Goal: Task Accomplishment & Management: Use online tool/utility

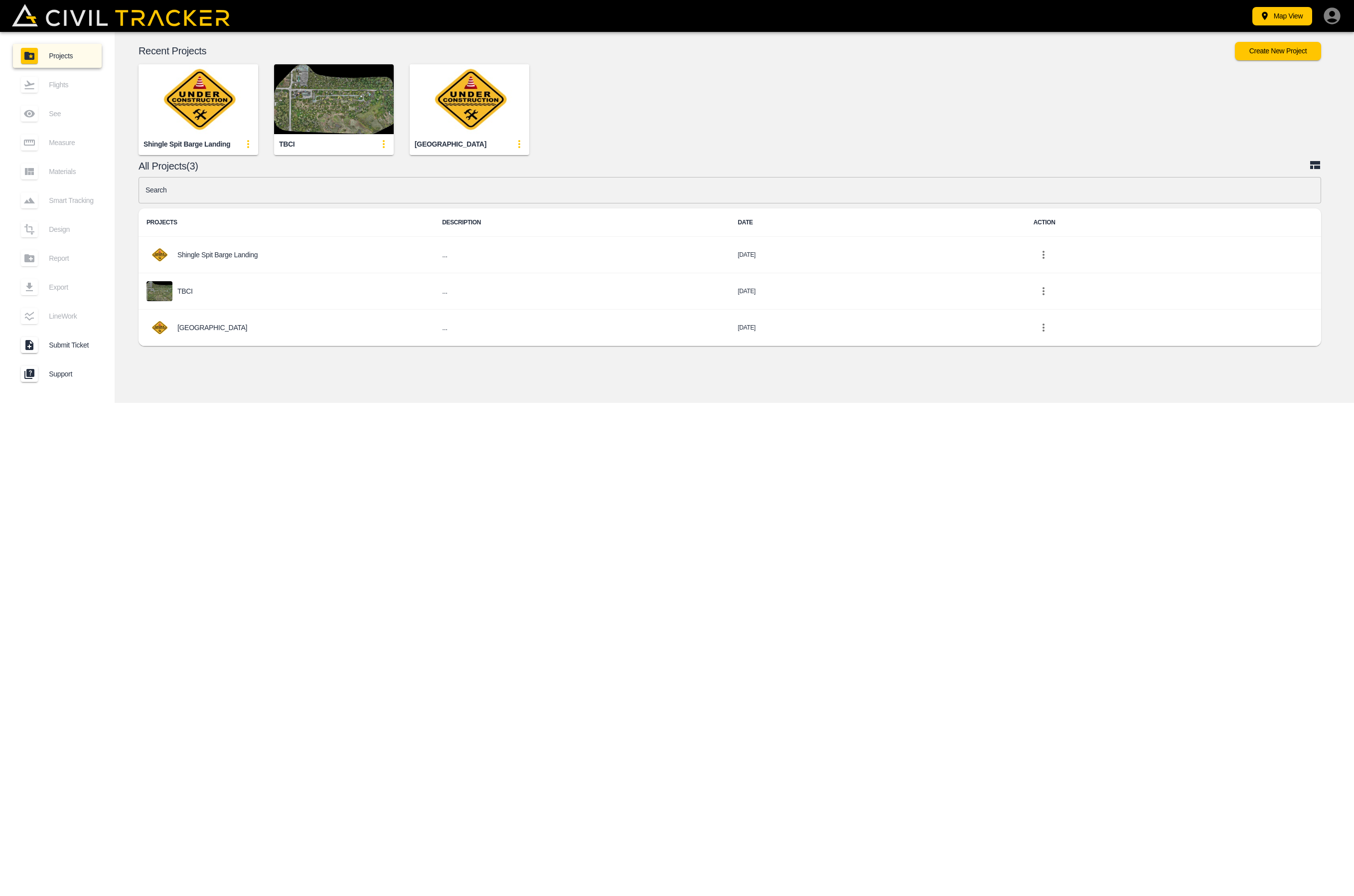
click at [344, 101] on img "button" at bounding box center [334, 99] width 119 height 70
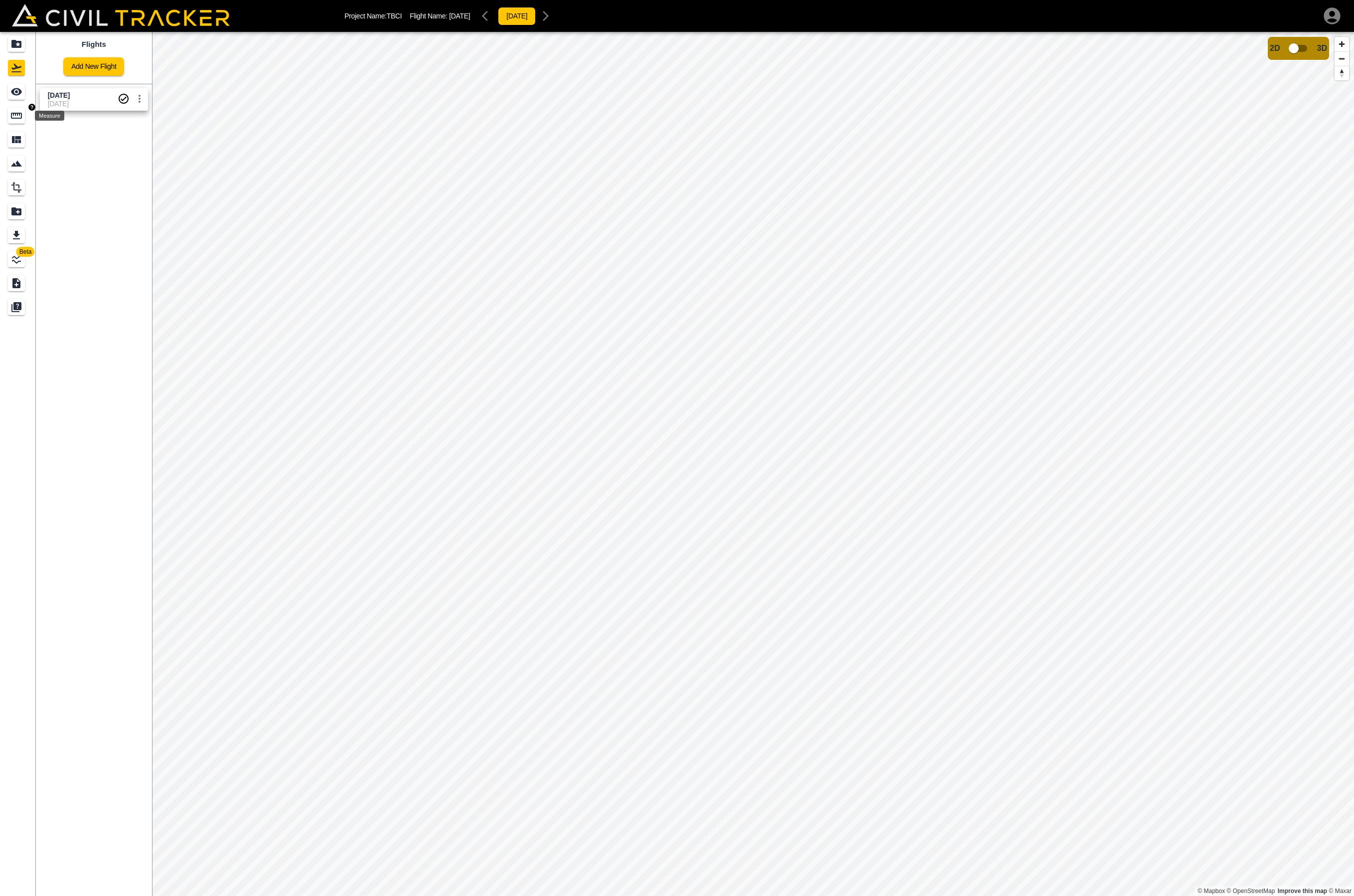
click at [11, 115] on icon "Measure" at bounding box center [16, 115] width 11 height 6
click at [125, 87] on icon "button" at bounding box center [128, 88] width 6 height 4
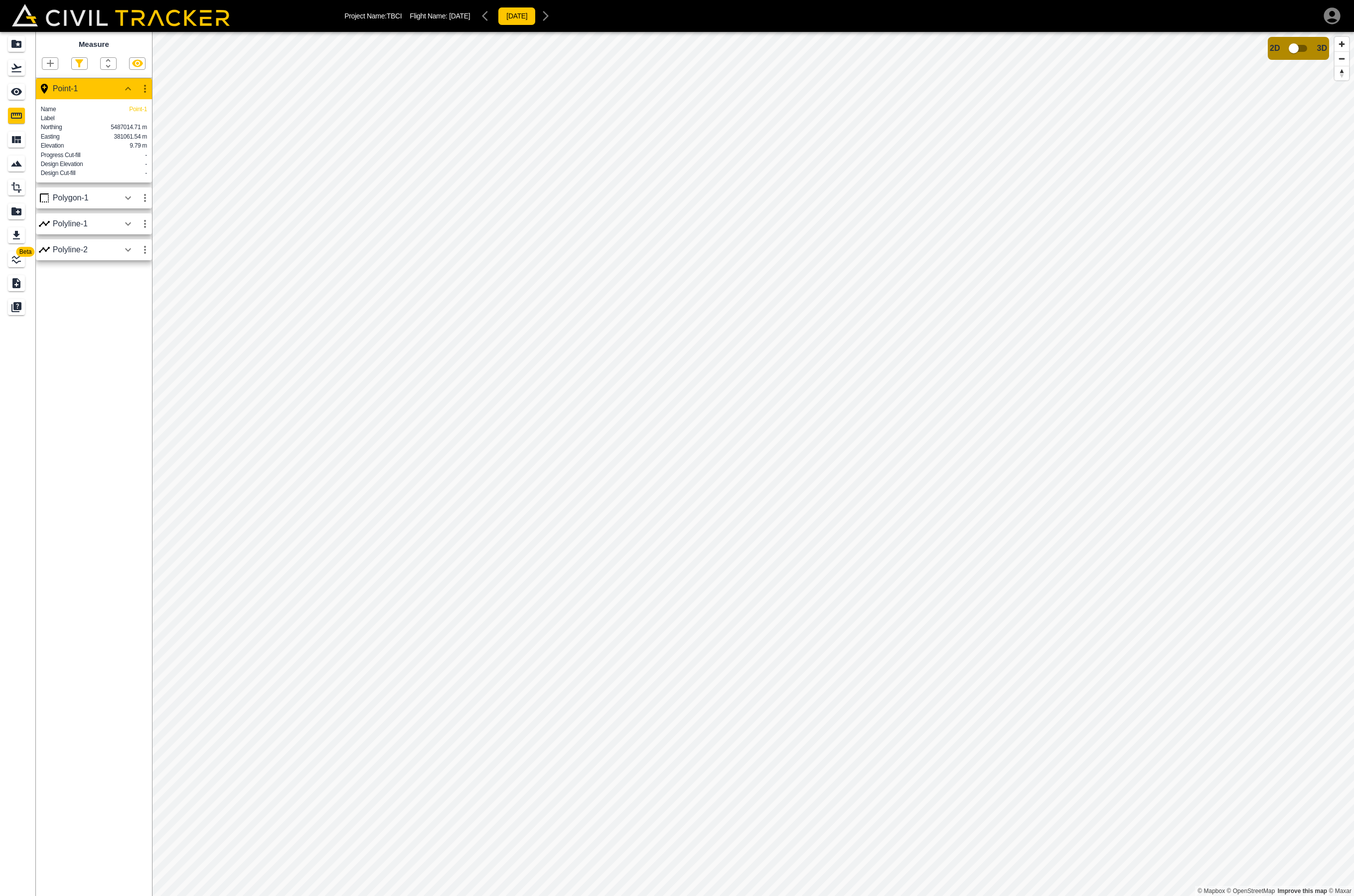
click at [145, 89] on icon "button" at bounding box center [145, 88] width 12 height 12
click at [134, 145] on li "Delete" at bounding box center [121, 142] width 64 height 16
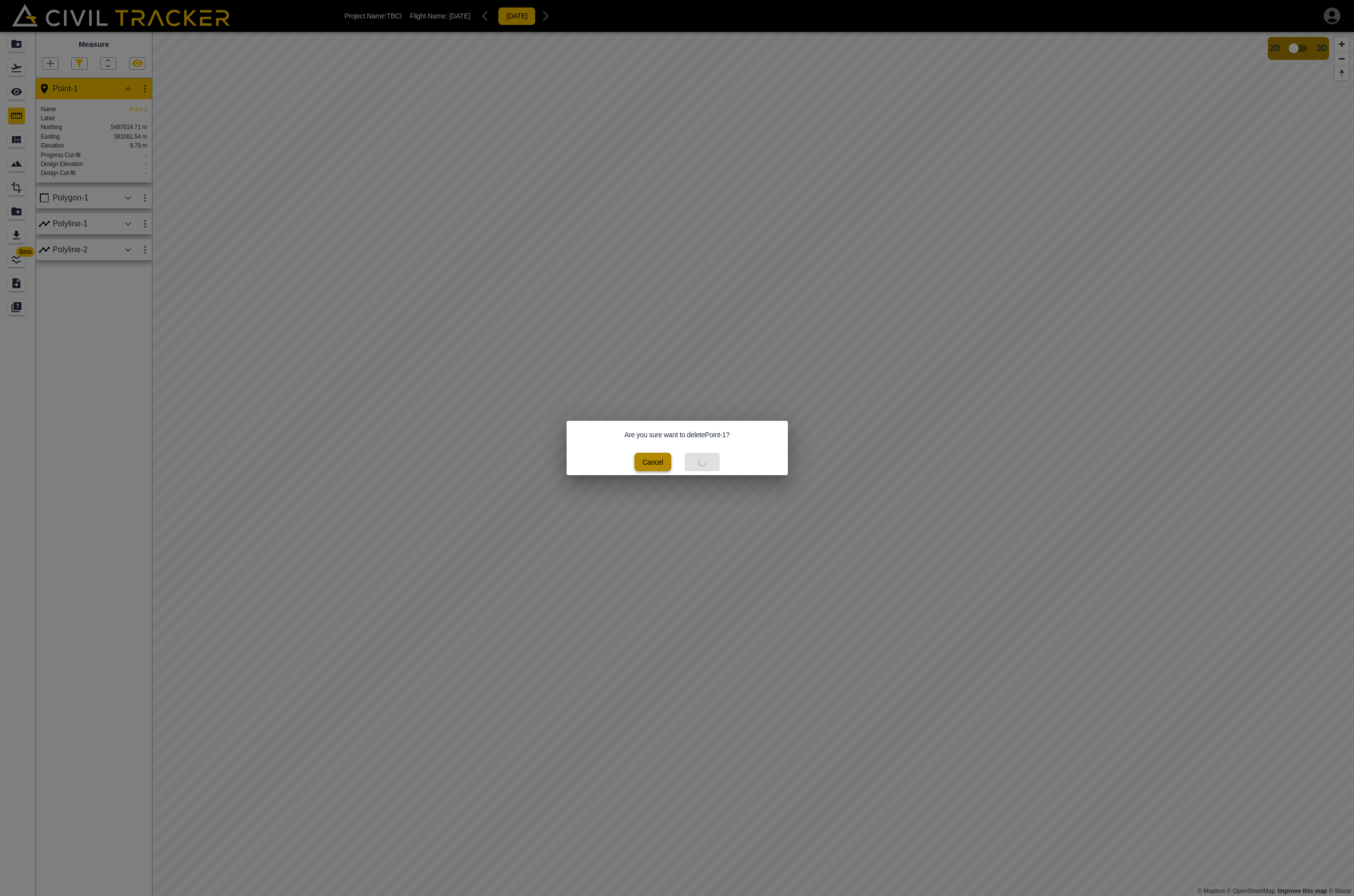
click at [652, 461] on button "Cancel" at bounding box center [653, 462] width 37 height 19
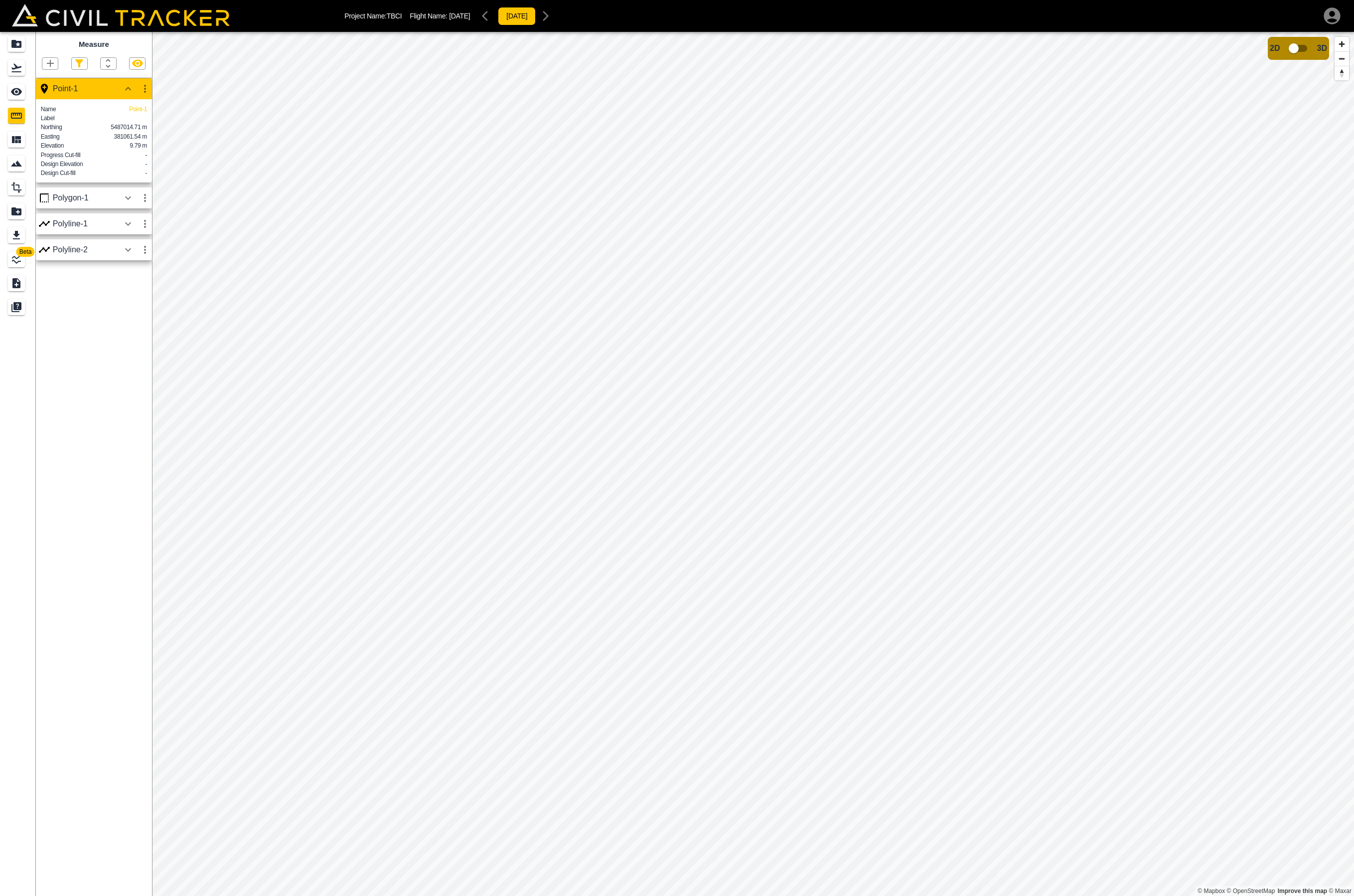
scroll to position [0, 2]
click at [124, 202] on icon "button" at bounding box center [128, 198] width 12 height 12
click at [146, 203] on icon "button" at bounding box center [145, 198] width 12 height 12
click at [128, 255] on h6 "Delete" at bounding box center [135, 253] width 20 height 6
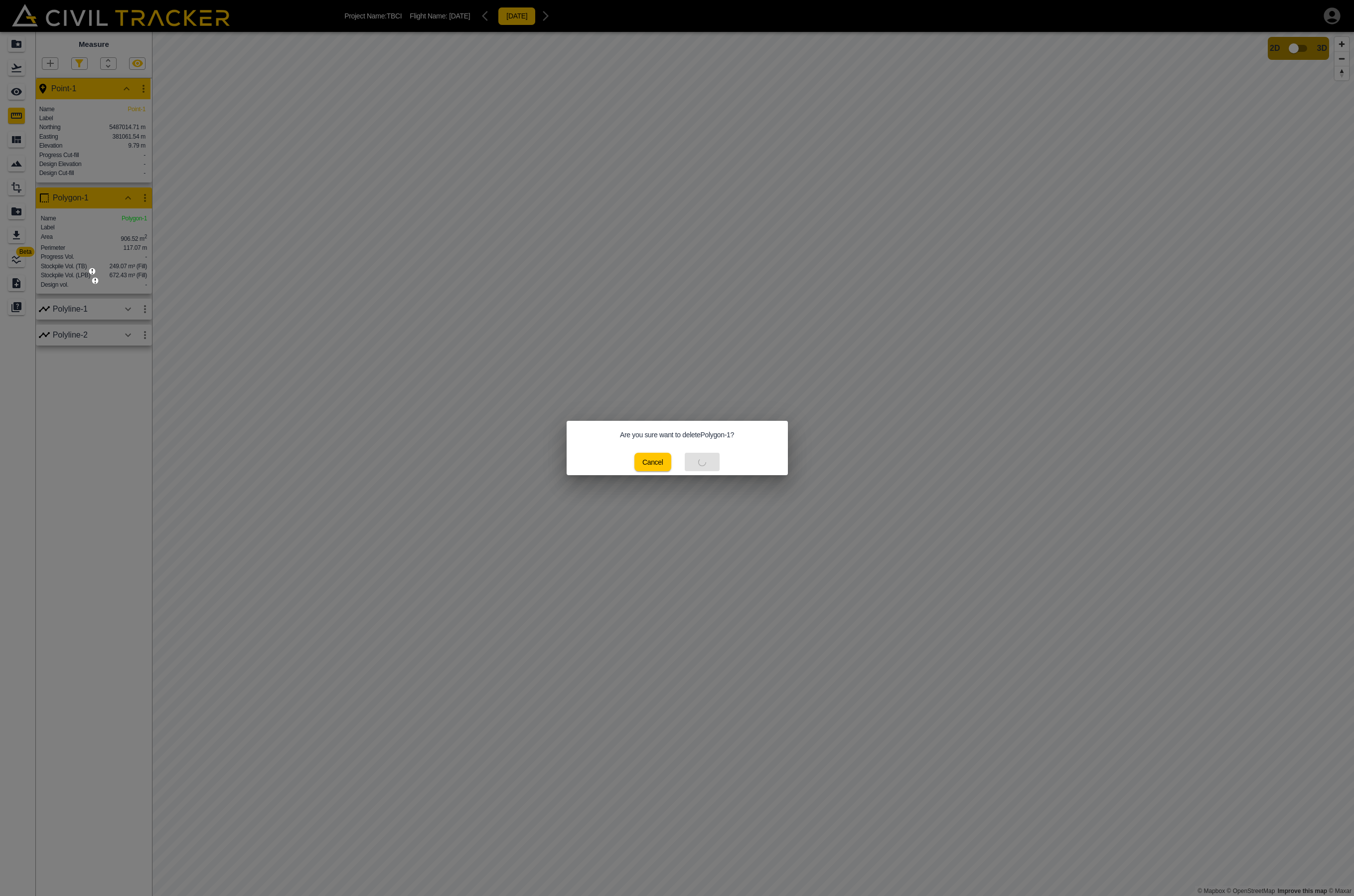
click at [701, 462] on div "Cancel Delete" at bounding box center [677, 462] width 85 height 19
click at [647, 459] on button "Cancel" at bounding box center [653, 462] width 37 height 19
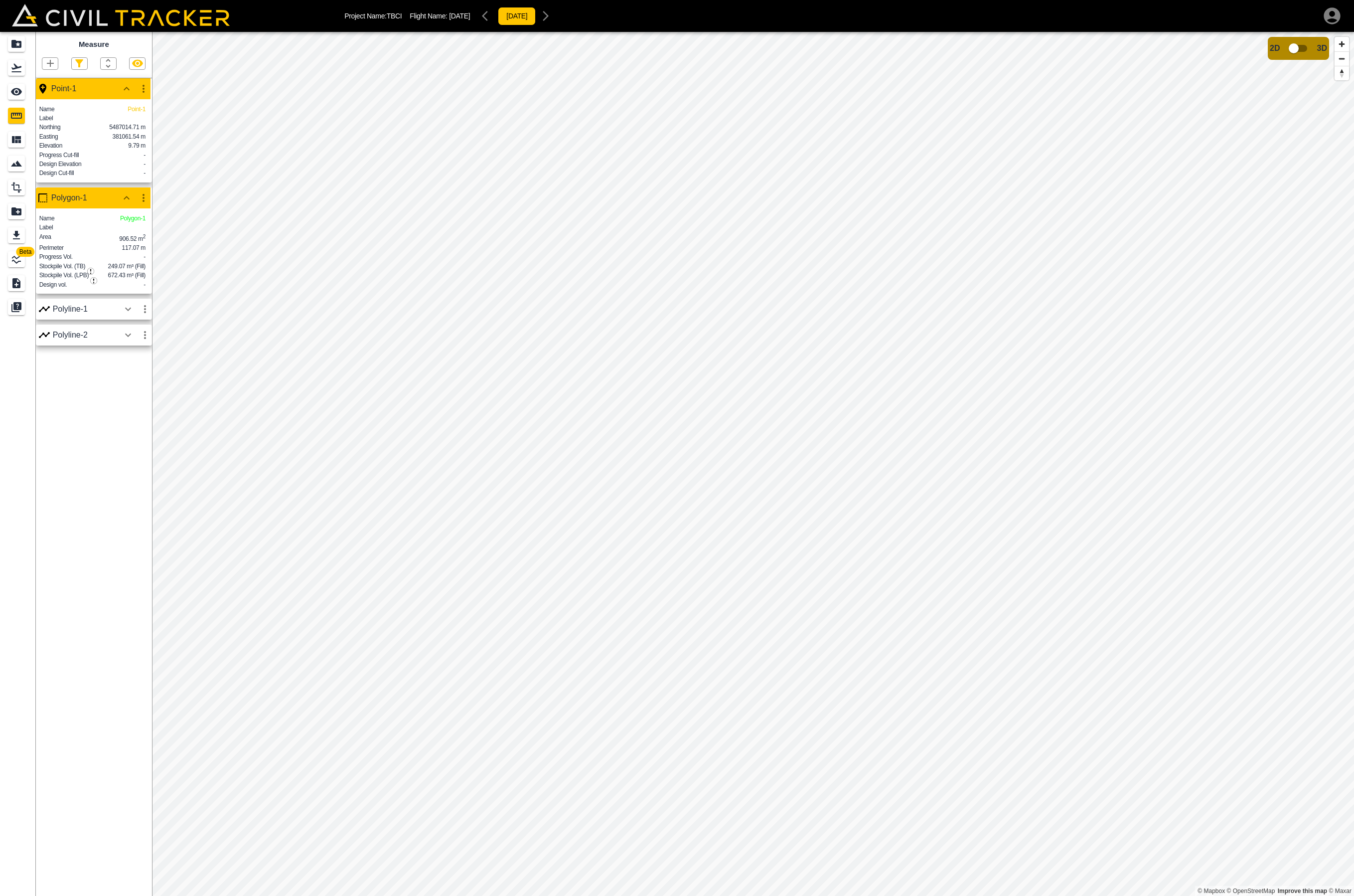
click at [48, 61] on icon "button" at bounding box center [51, 64] width 12 height 12
click at [56, 78] on li "Point" at bounding box center [38, 79] width 60 height 15
click at [55, 63] on icon "button" at bounding box center [51, 64] width 12 height 12
click at [50, 75] on div "Point" at bounding box center [33, 80] width 35 height 20
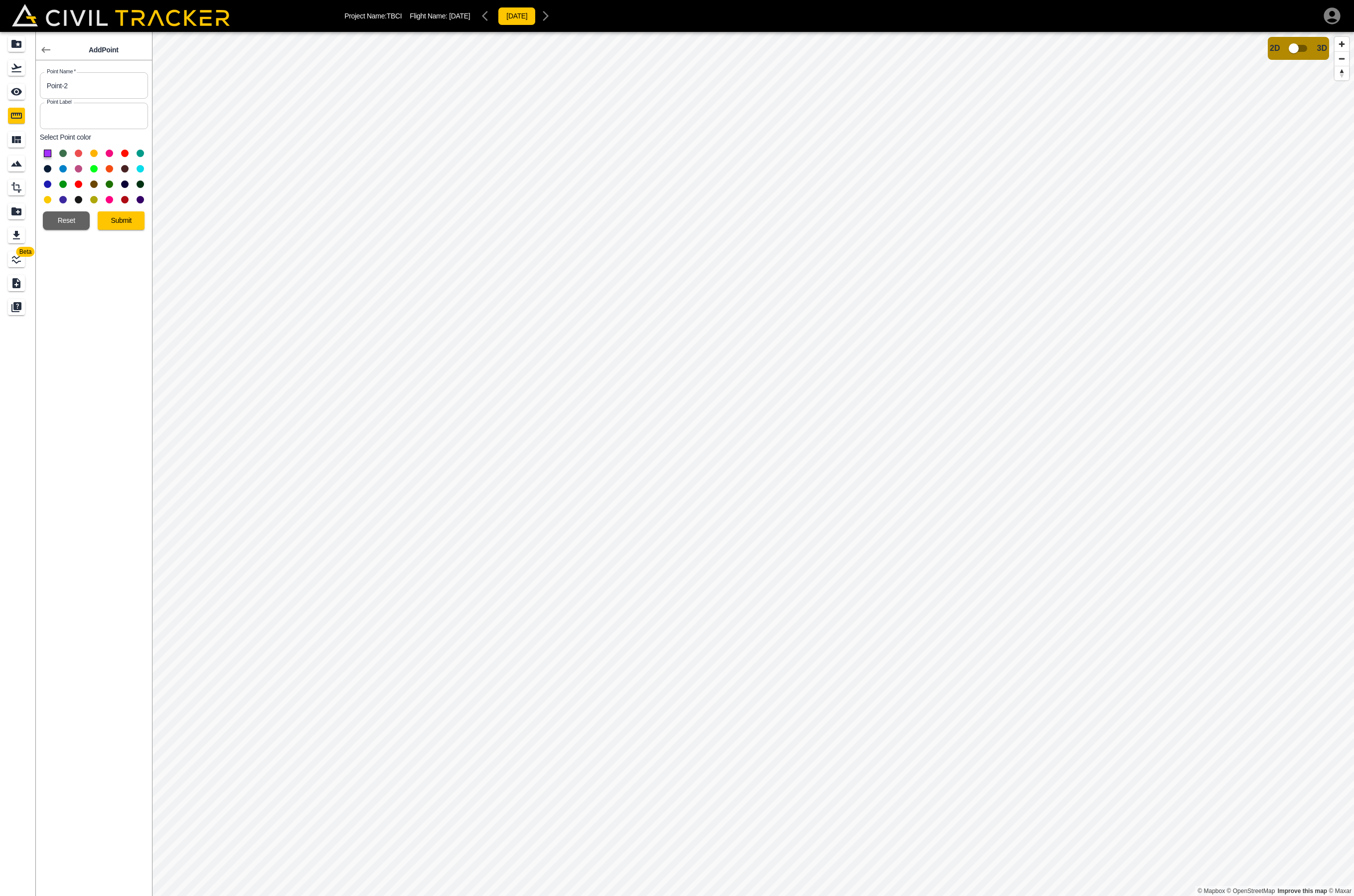
click at [50, 151] on button at bounding box center [48, 154] width 8 height 8
click at [48, 152] on button at bounding box center [48, 154] width 8 height 8
drag, startPoint x: 80, startPoint y: 87, endPoint x: 16, endPoint y: 81, distance: 64.3
click at [16, 81] on div "Beta Add Point Point Name   * Point-2 Point Name * Point Label Point Label Sele…" at bounding box center [75, 463] width 152 height 863
type input "Shield fence"
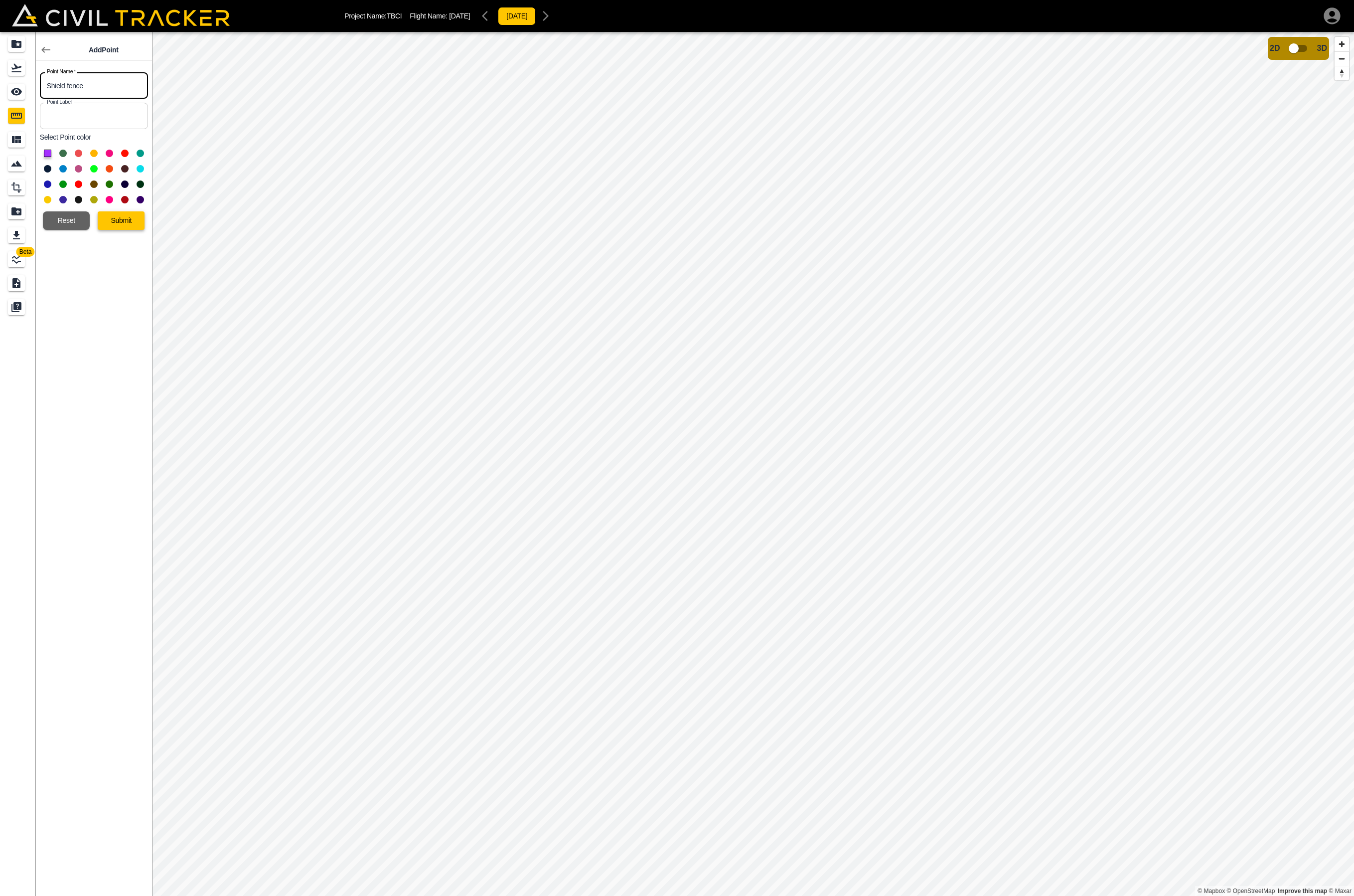
click at [122, 225] on button "Submit" at bounding box center [120, 221] width 47 height 19
click at [126, 191] on icon "button" at bounding box center [128, 193] width 12 height 12
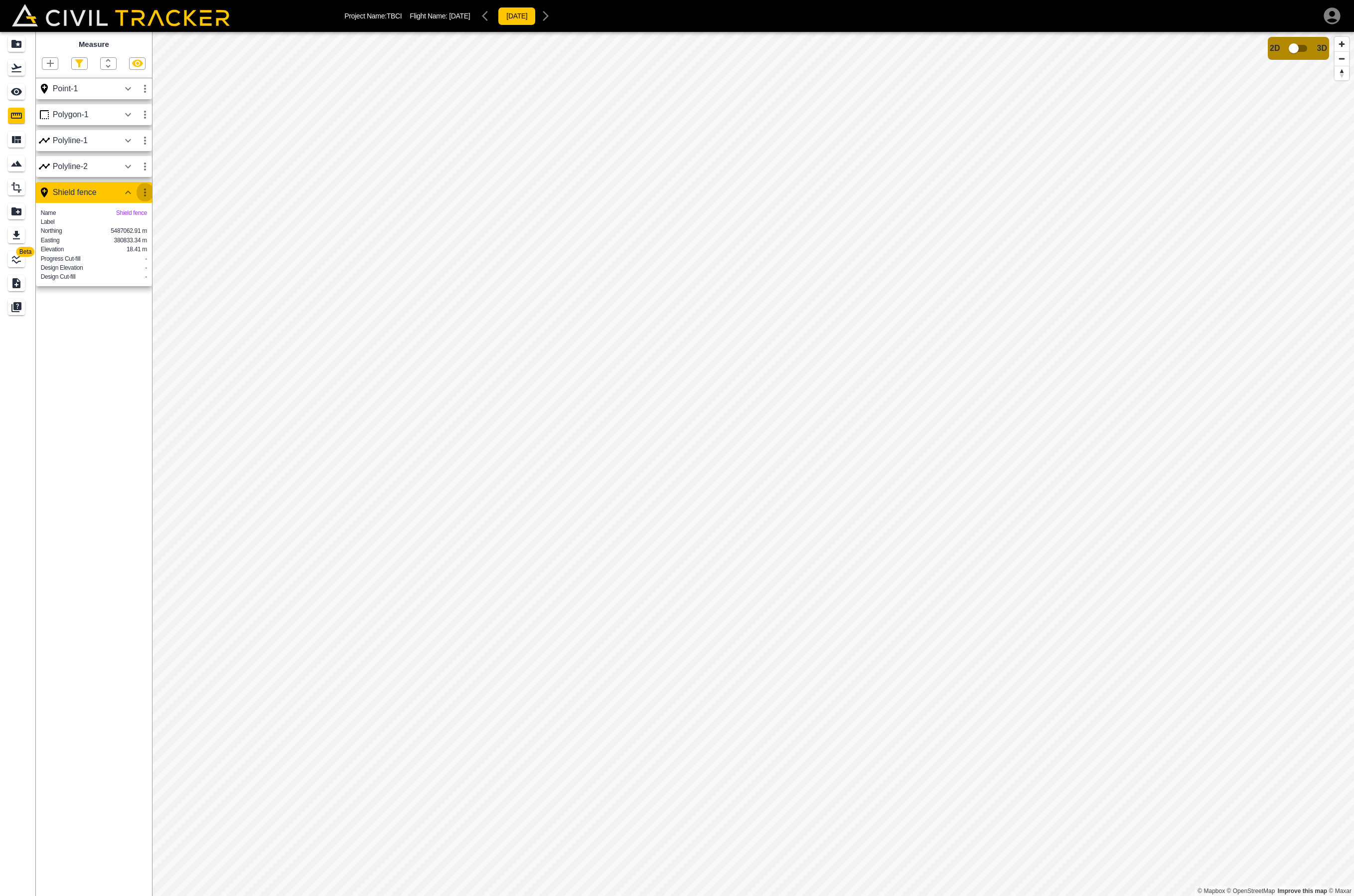
click at [145, 188] on icon "button" at bounding box center [145, 193] width 12 height 12
click at [145, 188] on div at bounding box center [677, 448] width 1354 height 896
click at [136, 189] on button "button" at bounding box center [143, 193] width 17 height 20
click at [129, 247] on h6 "Delete" at bounding box center [134, 245] width 20 height 6
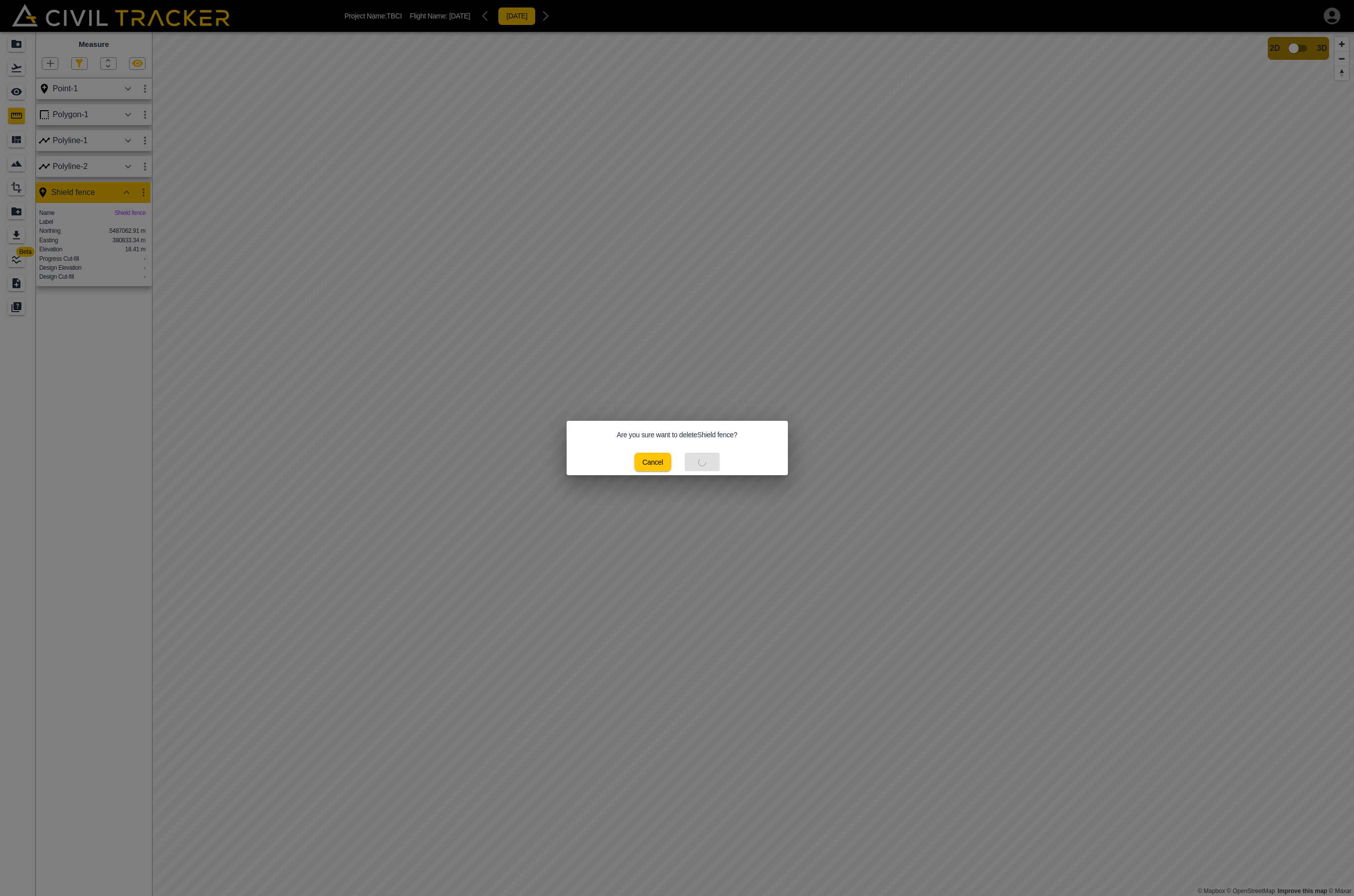
click at [711, 462] on div "Cancel Delete" at bounding box center [677, 462] width 85 height 19
click at [651, 462] on button "Cancel" at bounding box center [653, 462] width 37 height 19
